Goal: Transaction & Acquisition: Purchase product/service

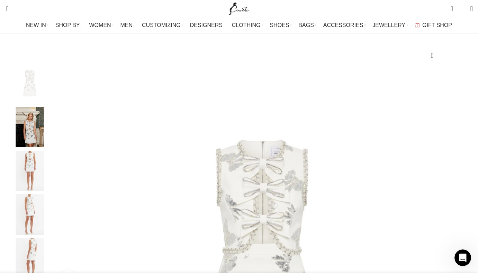
click at [462, 186] on div "Next slide" at bounding box center [470, 177] width 17 height 17
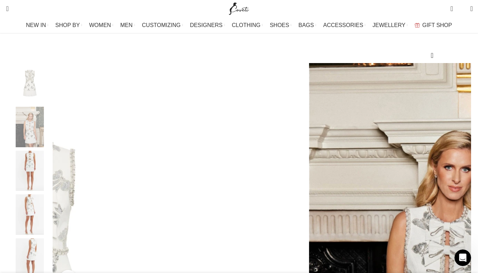
click at [462, 186] on div "Next slide" at bounding box center [470, 177] width 17 height 17
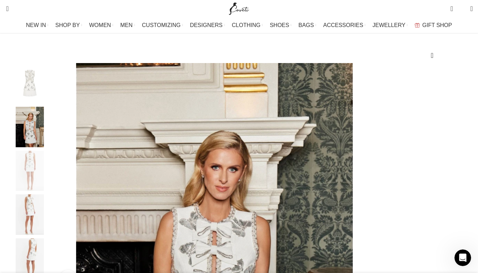
click at [462, 186] on div "Next slide" at bounding box center [470, 177] width 17 height 17
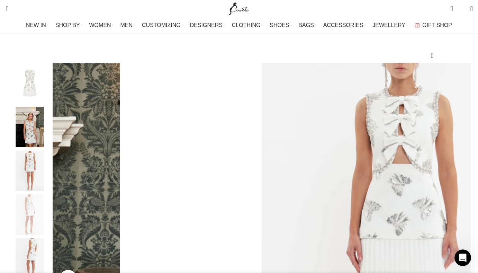
click at [462, 186] on div "Next slide" at bounding box center [470, 177] width 17 height 17
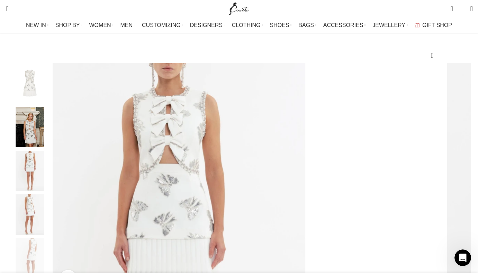
click at [462, 186] on div "Next slide" at bounding box center [470, 177] width 17 height 17
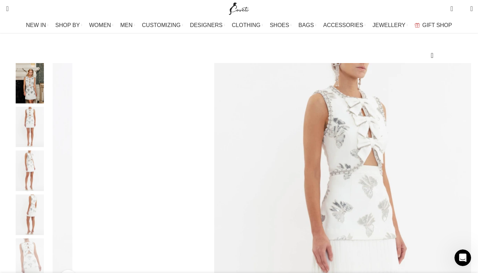
select select "12-uk"
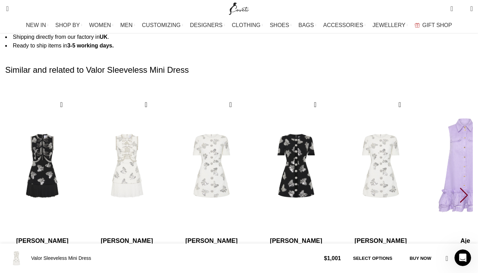
scroll to position [1143, 0]
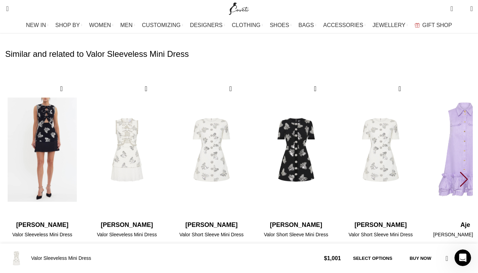
click at [71, 112] on img "1 / 30" at bounding box center [42, 149] width 76 height 143
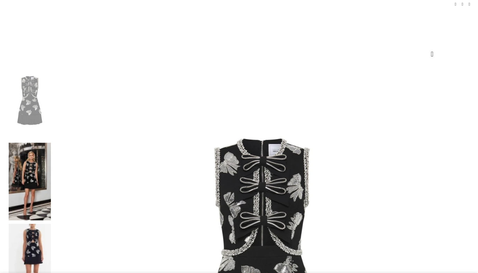
scroll to position [67, 0]
select select "12-uk"
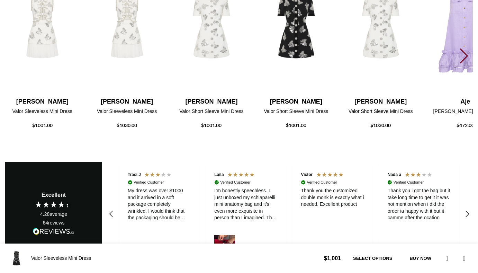
select select
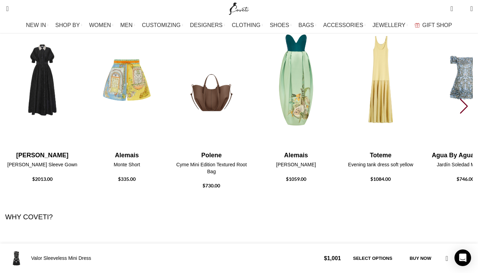
scroll to position [1461, 0]
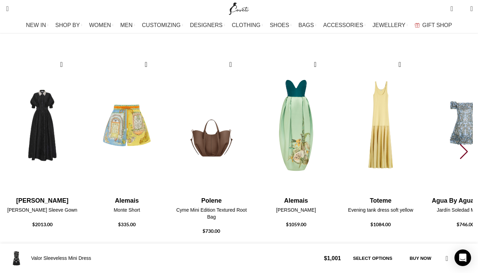
click at [460, 144] on div "Next slide" at bounding box center [464, 151] width 9 height 15
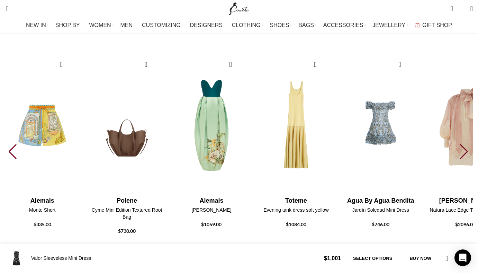
click at [460, 144] on div "Next slide" at bounding box center [464, 151] width 9 height 15
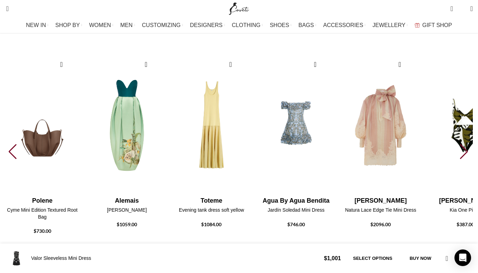
click at [460, 144] on div "Next slide" at bounding box center [464, 151] width 9 height 15
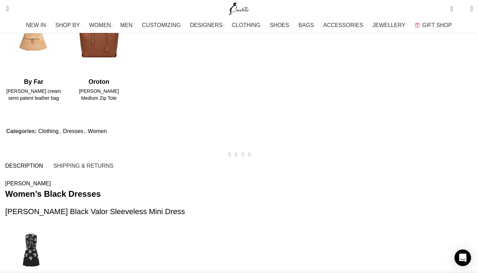
scroll to position [0, 0]
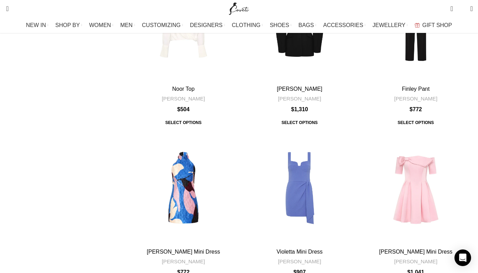
scroll to position [2154, 0]
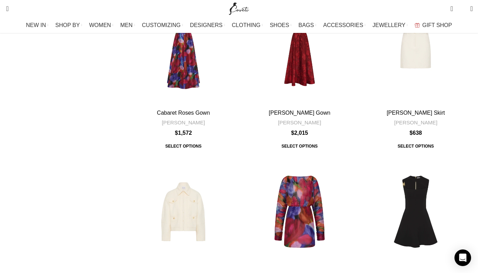
scroll to position [2086, 0]
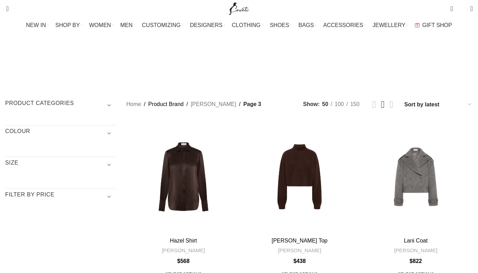
click at [116, 99] on h3 "Product categories" at bounding box center [60, 105] width 111 height 12
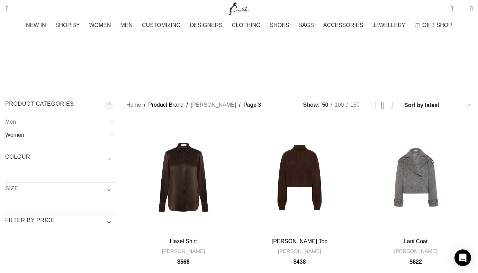
click at [43, 128] on link "Women" at bounding box center [56, 134] width 102 height 13
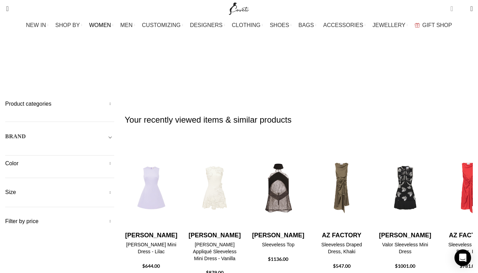
click at [450, 9] on span "0 items" at bounding box center [451, 8] width 2 height 7
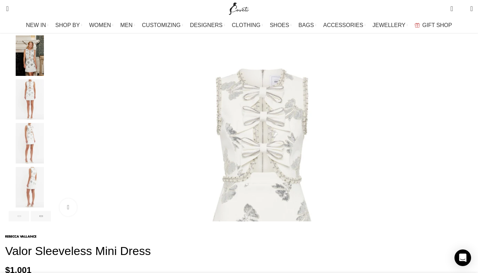
scroll to position [0, 218]
click at [462, 115] on div "Next slide" at bounding box center [470, 106] width 17 height 17
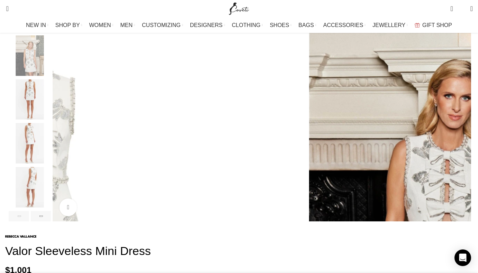
click at [462, 115] on div "Next slide" at bounding box center [470, 106] width 17 height 17
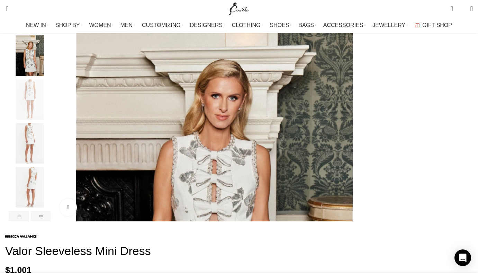
click at [462, 115] on div "Next slide" at bounding box center [470, 106] width 17 height 17
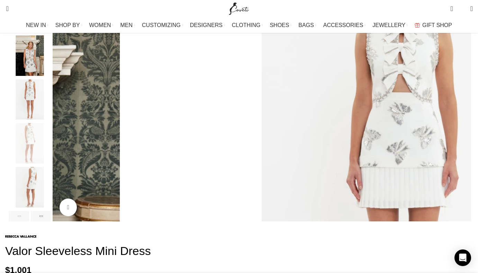
click at [462, 115] on div "Next slide" at bounding box center [470, 106] width 17 height 17
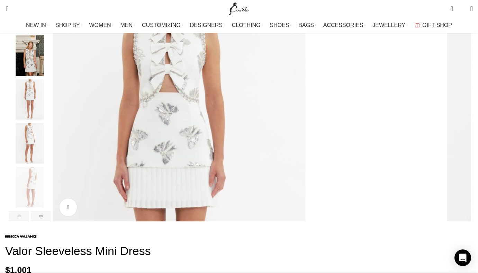
click at [462, 115] on div "Next slide" at bounding box center [470, 106] width 17 height 17
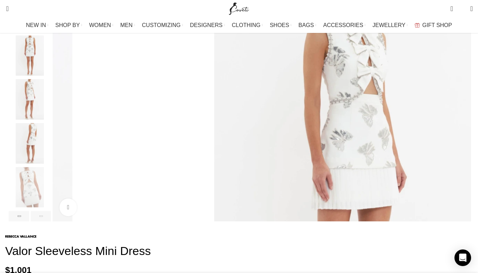
click at [462, 115] on div "Next slide" at bounding box center [470, 106] width 17 height 17
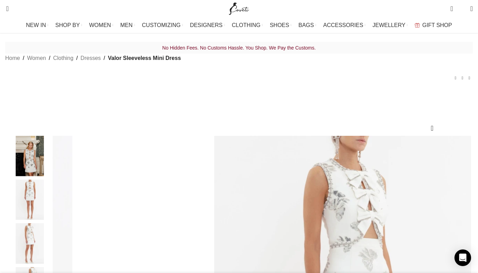
scroll to position [0, 291]
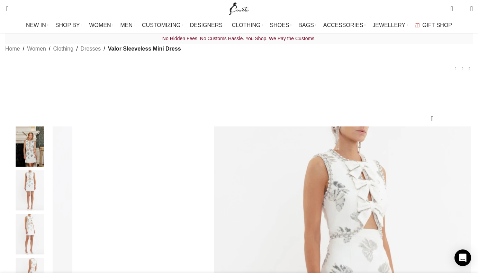
select select "12-uk"
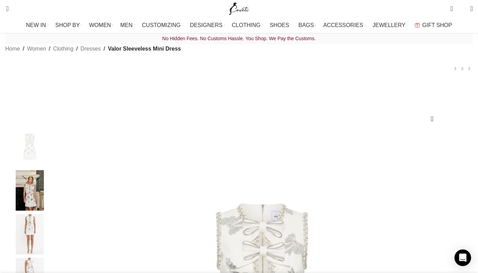
drag, startPoint x: 353, startPoint y: 191, endPoint x: 352, endPoint y: 197, distance: 6.0
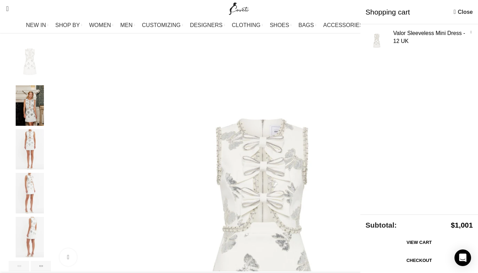
click at [407, 266] on link "Checkout" at bounding box center [419, 260] width 107 height 15
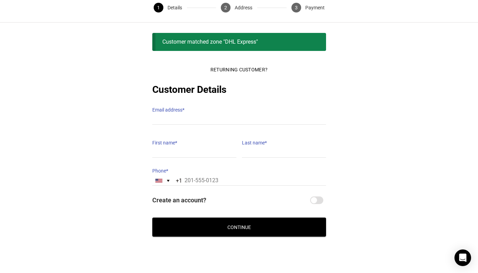
scroll to position [42, 0]
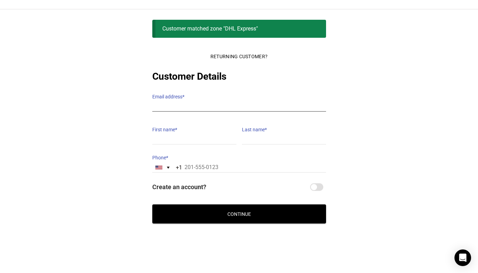
click at [202, 101] on input "Email address *" at bounding box center [239, 106] width 174 height 10
type input "[EMAIL_ADDRESS][PERSON_NAME][DOMAIN_NAME]"
type input "Sayeh"
type input "[PERSON_NAME]"
type input "16473249005"
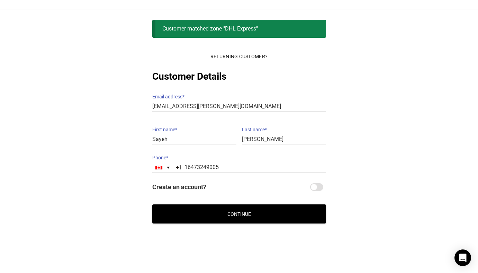
click at [222, 207] on button "Continue" at bounding box center [239, 213] width 174 height 19
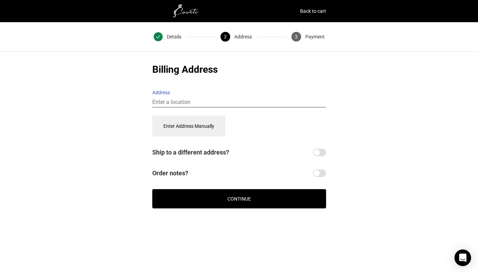
click at [186, 101] on input "Address" at bounding box center [239, 102] width 174 height 10
click at [186, 99] on input "Address" at bounding box center [239, 102] width 174 height 10
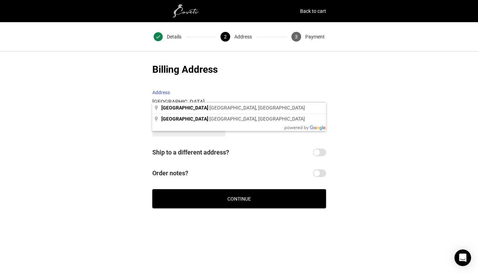
type input "[GEOGRAPHIC_DATA], [GEOGRAPHIC_DATA], [GEOGRAPHIC_DATA]"
select select "CA"
type input "[GEOGRAPHIC_DATA]"
select select "ON"
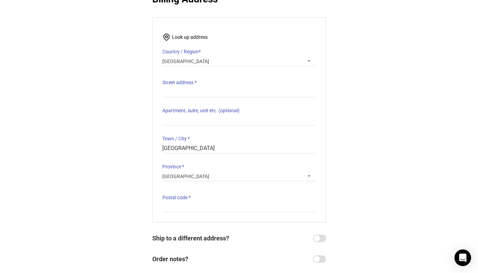
scroll to position [78, 0]
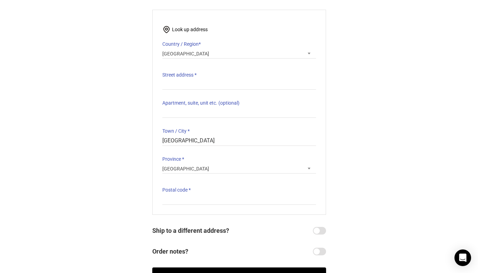
click at [199, 74] on label "Street address *" at bounding box center [239, 75] width 154 height 10
click at [199, 80] on input "Street address *" at bounding box center [239, 85] width 154 height 10
click at [184, 83] on input "Street address *" at bounding box center [239, 85] width 154 height 10
type input "[STREET_ADDRESS][PERSON_NAME]"
type input "TH1"
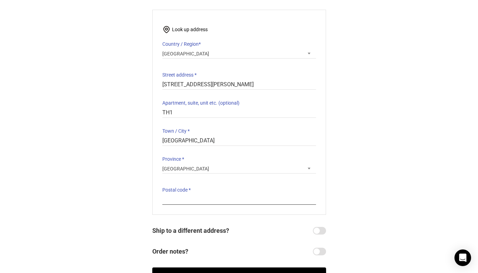
type input "M2N 0C1"
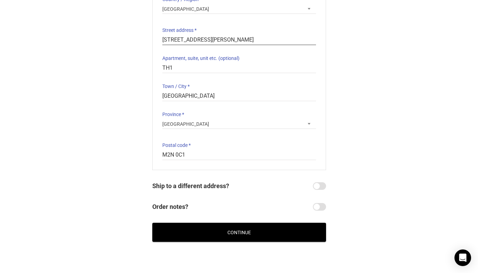
scroll to position [141, 0]
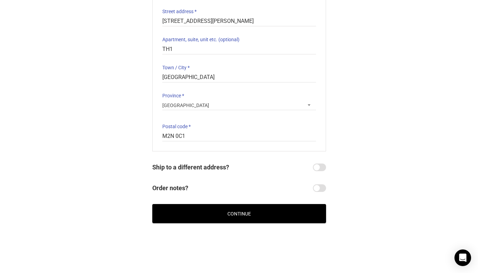
click at [258, 211] on button "Continue" at bounding box center [239, 213] width 174 height 19
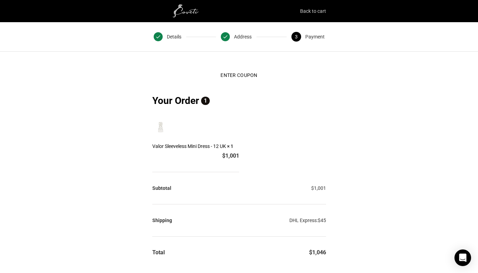
click at [313, 14] on link "Back to cart" at bounding box center [313, 11] width 26 height 10
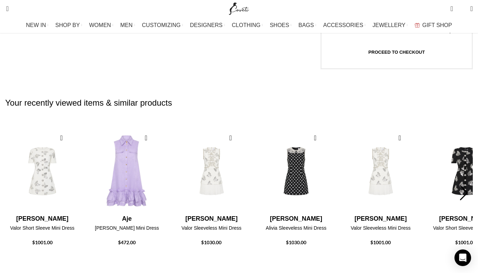
scroll to position [222, 0]
click at [460, 200] on div "Next slide" at bounding box center [464, 192] width 9 height 15
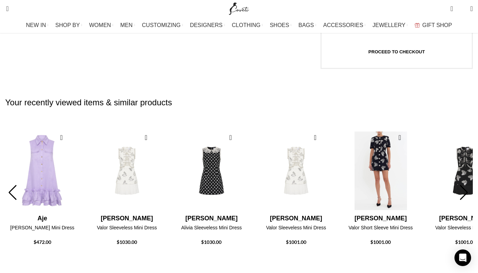
click at [419, 198] on img "6 / 10" at bounding box center [380, 170] width 76 height 85
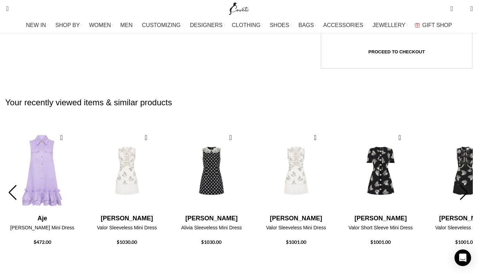
scroll to position [0, 271]
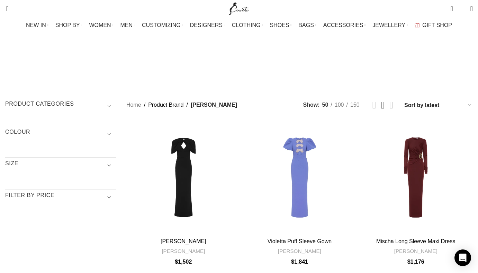
click at [370, 60] on span "Show sidebar" at bounding box center [239, 136] width 478 height 273
click at [116, 100] on h3 "Product categories" at bounding box center [60, 106] width 111 height 12
click at [116, 131] on div at bounding box center [112, 135] width 8 height 8
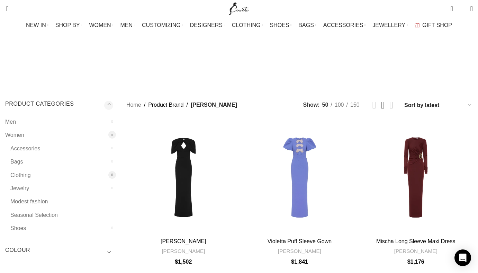
click at [116, 171] on div at bounding box center [112, 175] width 8 height 8
click at [58, 235] on link "Dresses" at bounding box center [62, 241] width 92 height 13
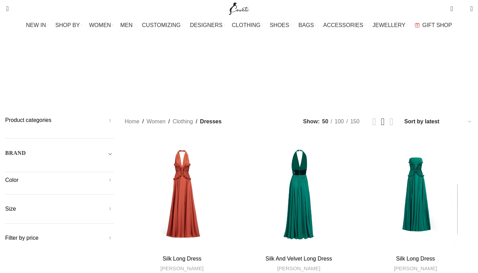
click at [114, 149] on span "Toggle filter" at bounding box center [110, 153] width 8 height 8
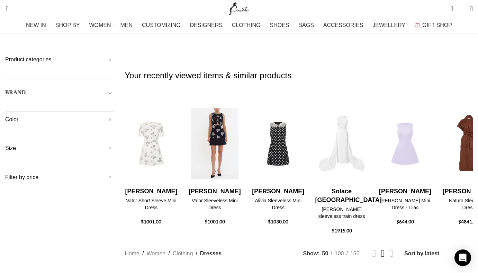
scroll to position [54, 0]
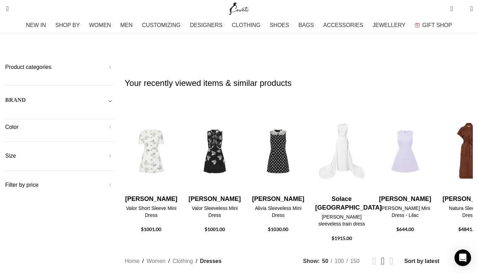
click at [114, 96] on span "Toggle filter" at bounding box center [110, 100] width 8 height 8
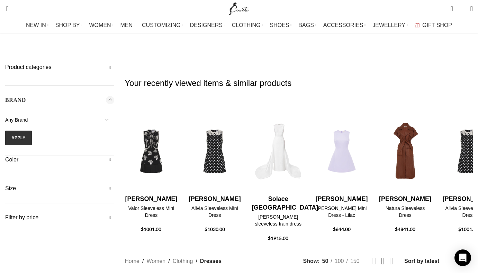
click at [92, 112] on span "Any Brand" at bounding box center [59, 119] width 109 height 15
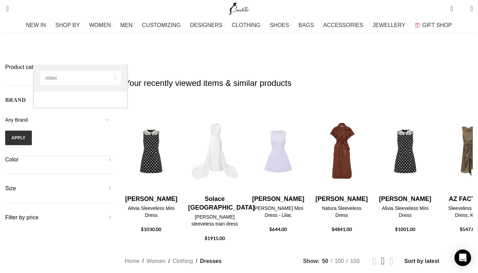
type input "rebec"
select select "rebecca-vallance"
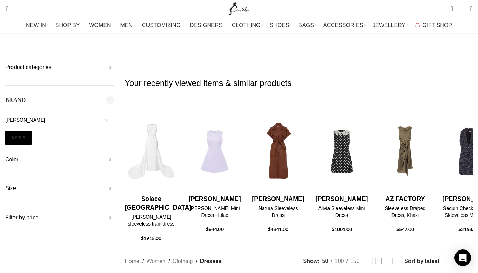
click at [32, 130] on button "Apply" at bounding box center [18, 137] width 27 height 15
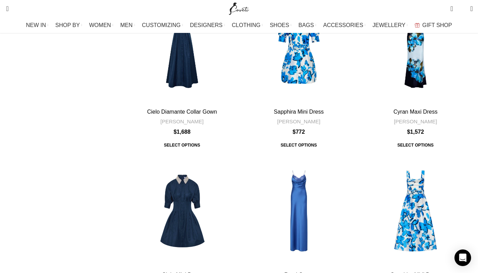
scroll to position [2368, 0]
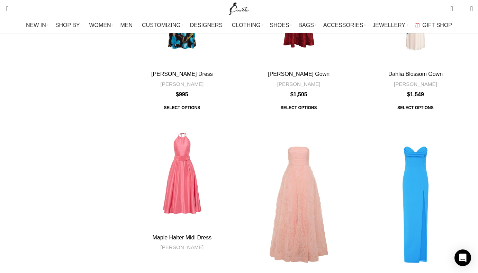
scroll to position [2507, 0]
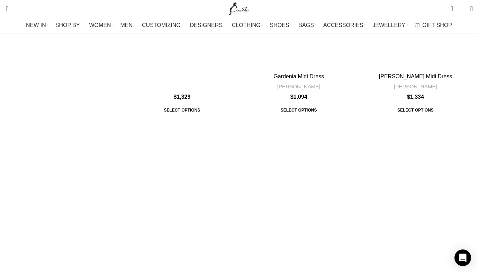
scroll to position [2406, 0]
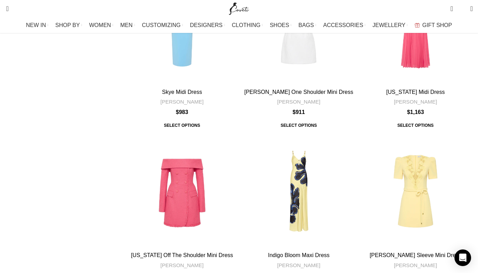
scroll to position [2497, 0]
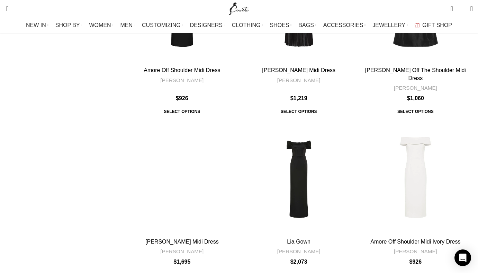
scroll to position [2155, 0]
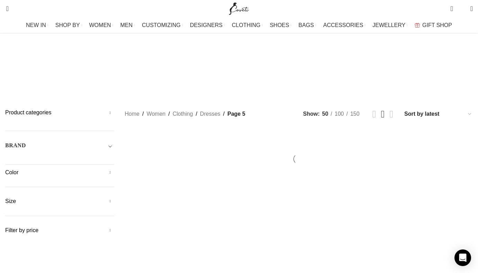
scroll to position [9, 0]
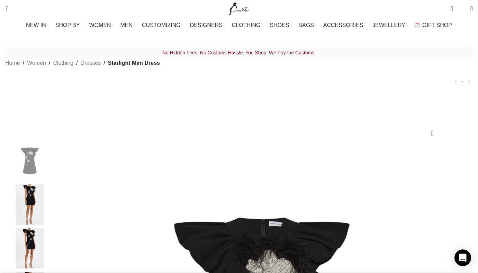
scroll to position [65, 0]
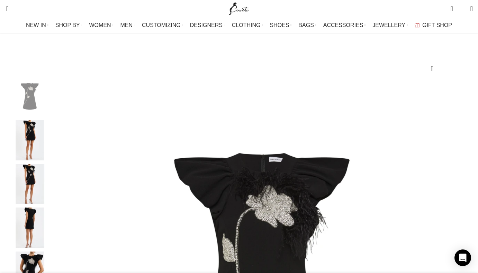
select select "12-[GEOGRAPHIC_DATA]"
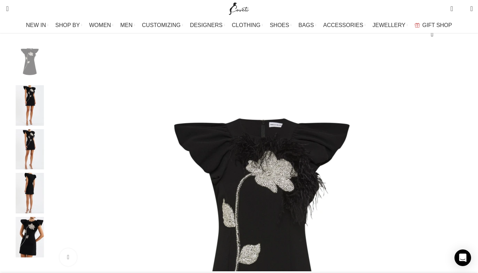
scroll to position [0, 364]
click at [51, 235] on img "5 / 5" at bounding box center [30, 237] width 42 height 40
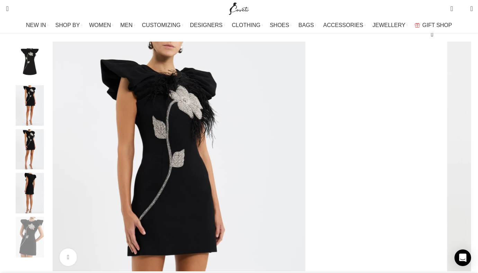
scroll to position [0, 583]
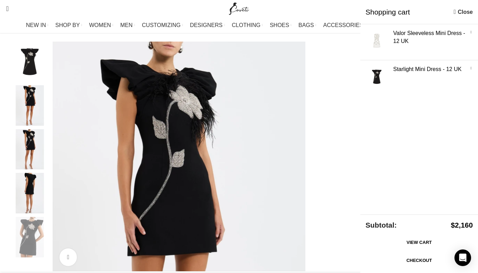
click at [425, 11] on span "Shopping cart" at bounding box center [408, 12] width 85 height 10
click at [388, 43] on link "Show" at bounding box center [419, 40] width 118 height 33
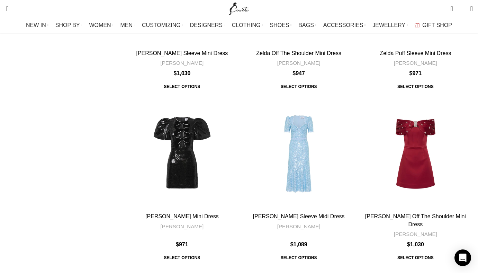
scroll to position [2359, 0]
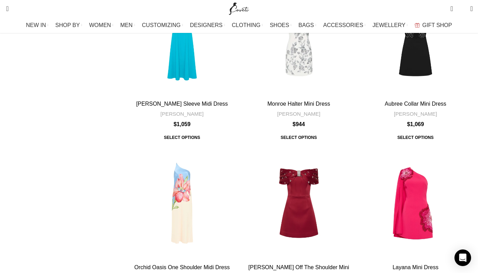
scroll to position [2225, 0]
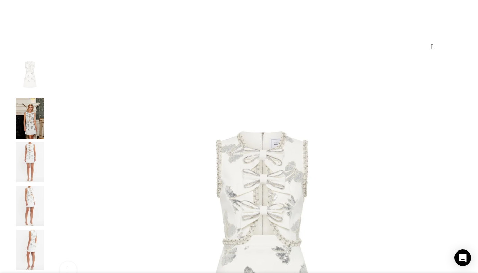
click at [51, 131] on img "2 / 6" at bounding box center [30, 118] width 42 height 40
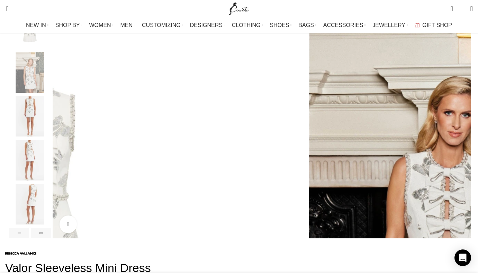
scroll to position [136, 0]
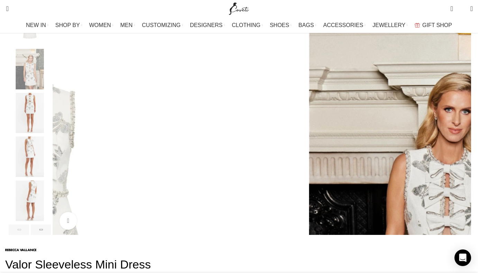
click at [240, 163] on img "2 / 6" at bounding box center [447, 212] width 415 height 415
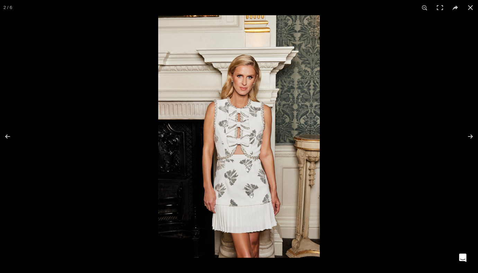
click at [237, 153] on img at bounding box center [239, 136] width 162 height 242
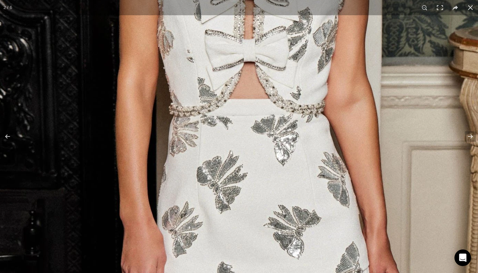
drag, startPoint x: 237, startPoint y: 153, endPoint x: 243, endPoint y: 94, distance: 59.2
click at [243, 94] on img at bounding box center [249, 33] width 591 height 886
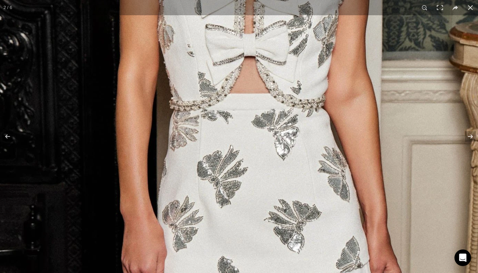
scroll to position [0, 146]
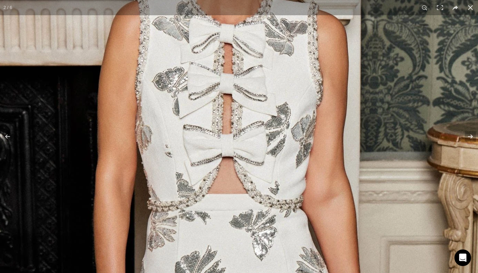
drag, startPoint x: 245, startPoint y: 180, endPoint x: 224, endPoint y: 272, distance: 94.6
click at [224, 272] on img at bounding box center [228, 128] width 591 height 886
click at [466, 7] on button at bounding box center [470, 7] width 15 height 15
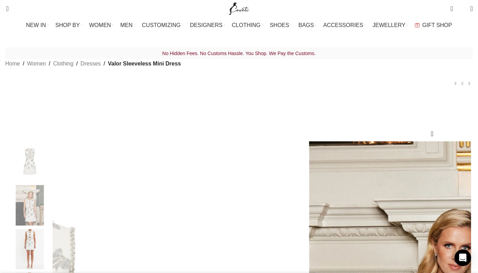
scroll to position [0, 218]
click at [447, 9] on link "2 items $ 2,160" at bounding box center [451, 9] width 9 height 14
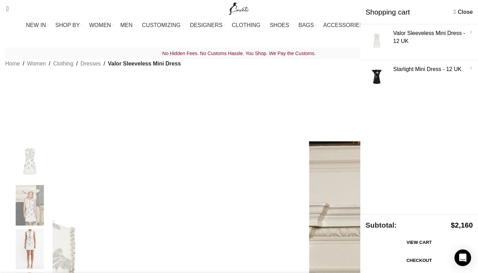
click at [405, 254] on link "Checkout" at bounding box center [419, 260] width 107 height 15
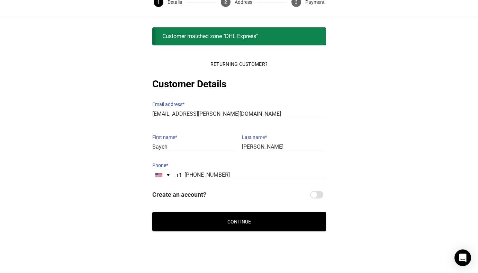
scroll to position [42, 0]
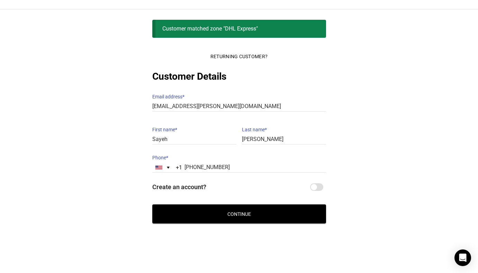
click at [278, 214] on button "Continue" at bounding box center [239, 213] width 174 height 19
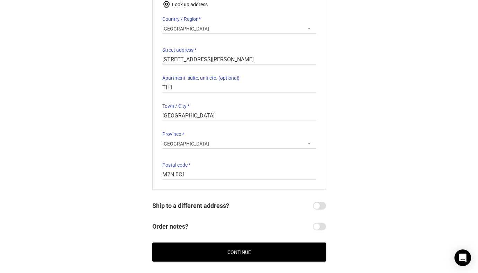
scroll to position [105, 0]
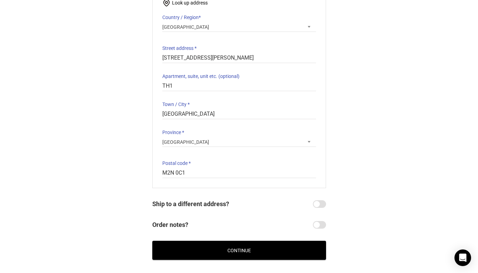
click at [263, 244] on button "Continue" at bounding box center [239, 250] width 174 height 19
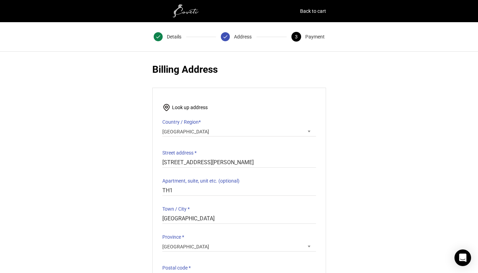
scroll to position [14, 0]
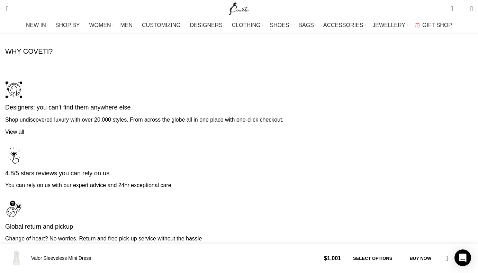
scroll to position [1761, 0]
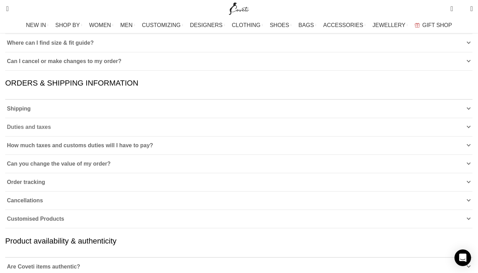
scroll to position [177, 0]
click at [467, 161] on icon at bounding box center [469, 163] width 4 height 4
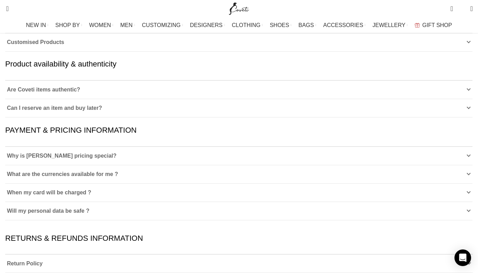
scroll to position [375, 0]
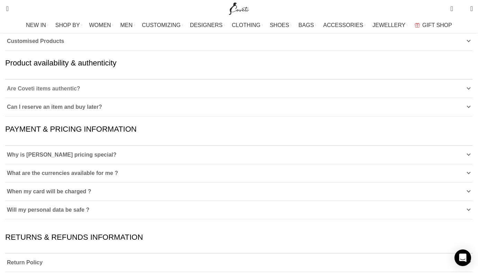
click at [218, 88] on link "Are Coveti items authentic?" at bounding box center [238, 89] width 467 height 18
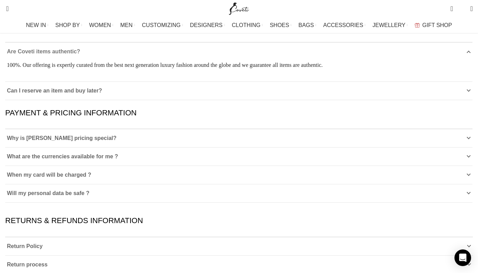
scroll to position [414, 0]
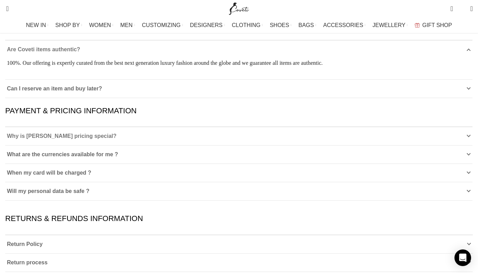
click at [467, 134] on icon at bounding box center [469, 136] width 4 height 4
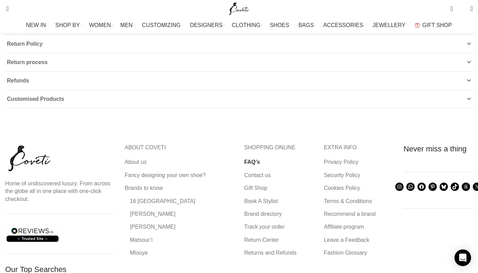
scroll to position [663, 0]
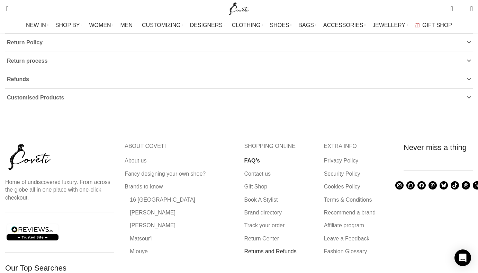
click at [266, 247] on link "Returns and Refunds" at bounding box center [270, 251] width 53 height 8
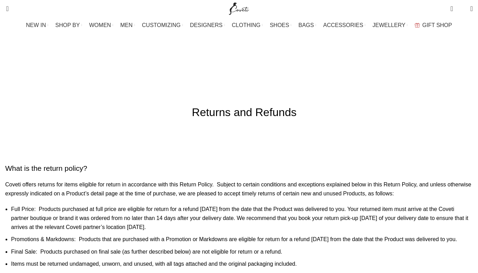
click at [132, 163] on h2 "What is the return policy?" at bounding box center [239, 168] width 468 height 10
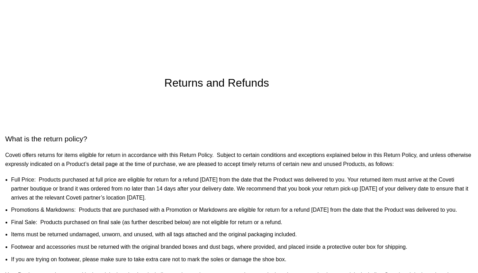
click at [5, 151] on icon at bounding box center [5, 151] width 0 height 0
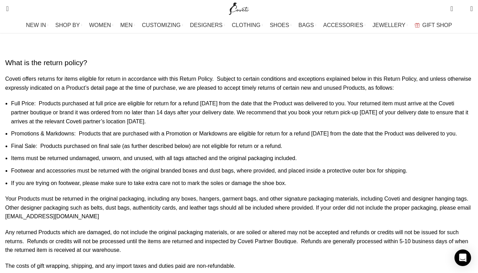
scroll to position [108, 0]
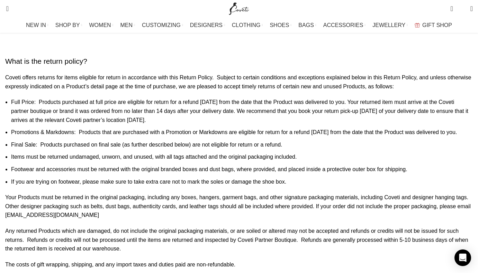
drag, startPoint x: 126, startPoint y: 103, endPoint x: 149, endPoint y: 134, distance: 38.4
click at [149, 124] on li "Full Price: Products purchased at full price are eligible for return for a refu…" at bounding box center [242, 111] width 462 height 27
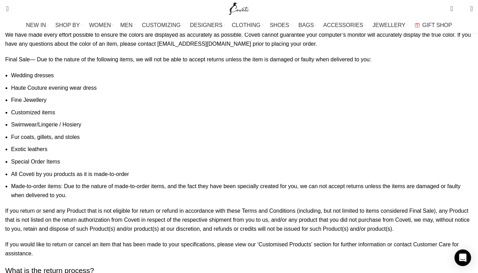
scroll to position [390, 0]
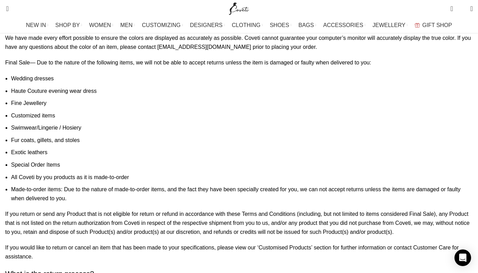
drag, startPoint x: 104, startPoint y: 59, endPoint x: 153, endPoint y: 115, distance: 74.0
click at [153, 115] on div "Coveti offers returns for items eligible for return in accordance with this Ret…" at bounding box center [239, 26] width 468 height 470
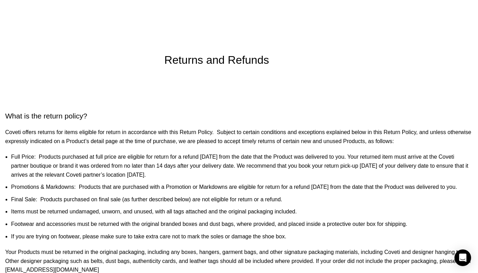
scroll to position [0, 0]
